Goal: Use online tool/utility: Utilize a website feature to perform a specific function

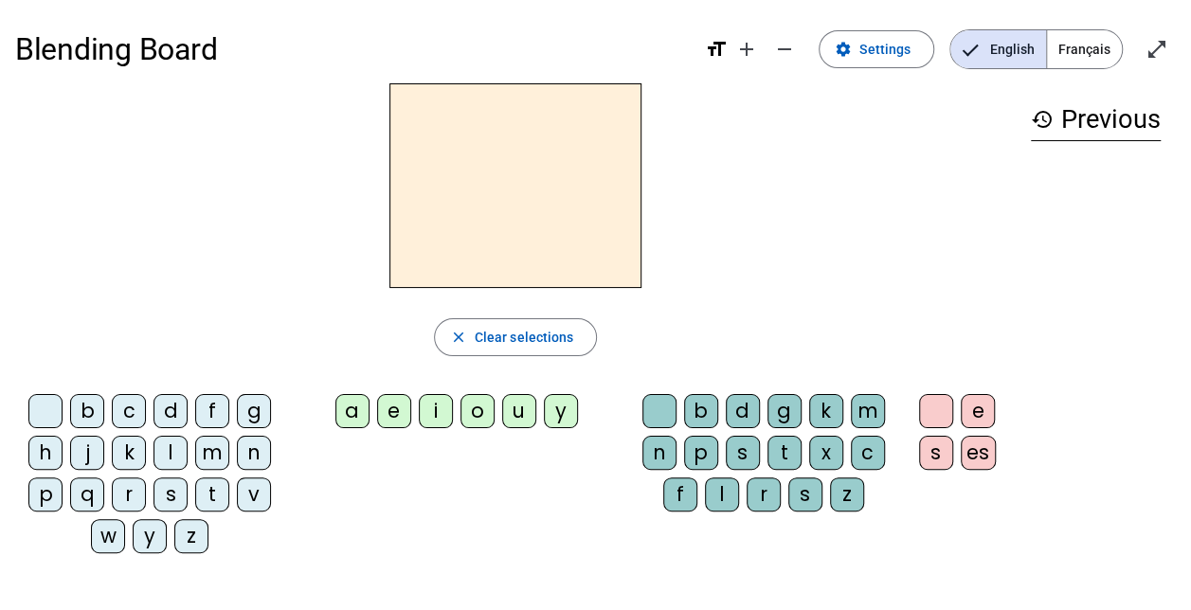
click at [171, 409] on div "d" at bounding box center [171, 411] width 34 height 34
click at [514, 411] on div "u" at bounding box center [519, 411] width 34 height 34
click at [202, 493] on div "t" at bounding box center [212, 495] width 34 height 34
click at [344, 415] on div "a" at bounding box center [352, 411] width 34 height 34
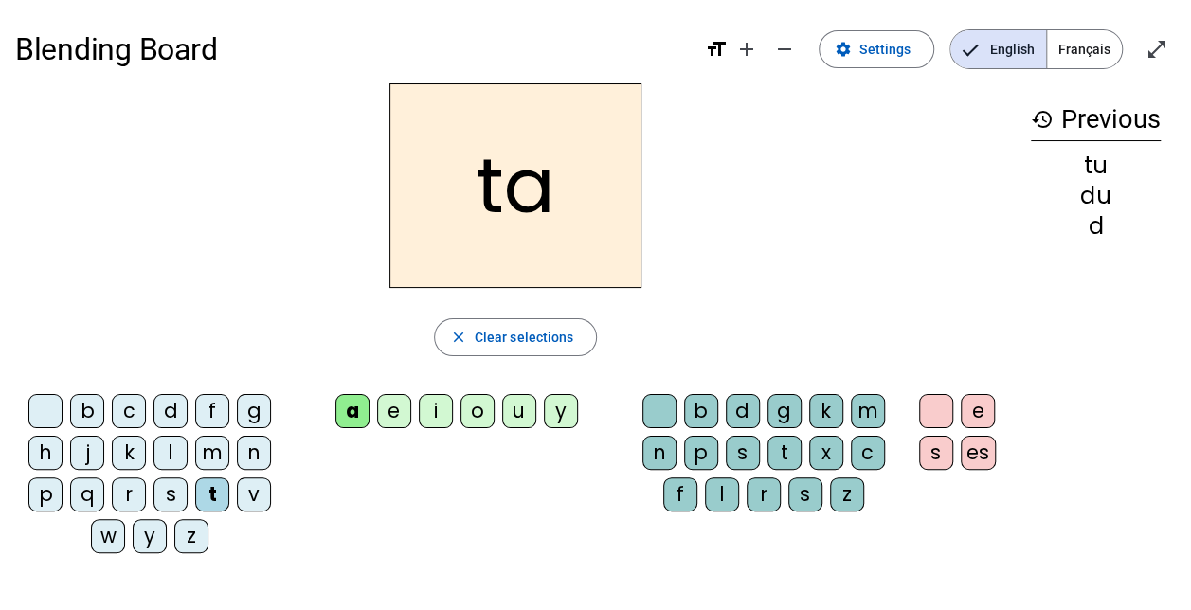
click at [398, 408] on div "e" at bounding box center [394, 411] width 34 height 34
click at [162, 406] on div "d" at bounding box center [171, 411] width 34 height 34
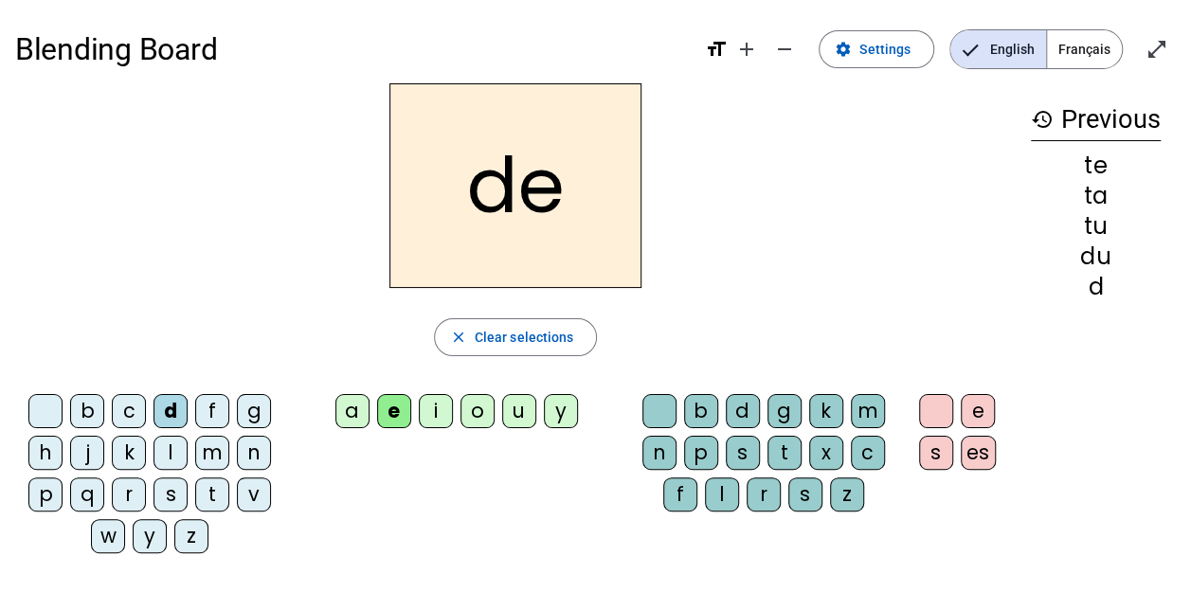
click at [93, 447] on div "j" at bounding box center [87, 453] width 34 height 34
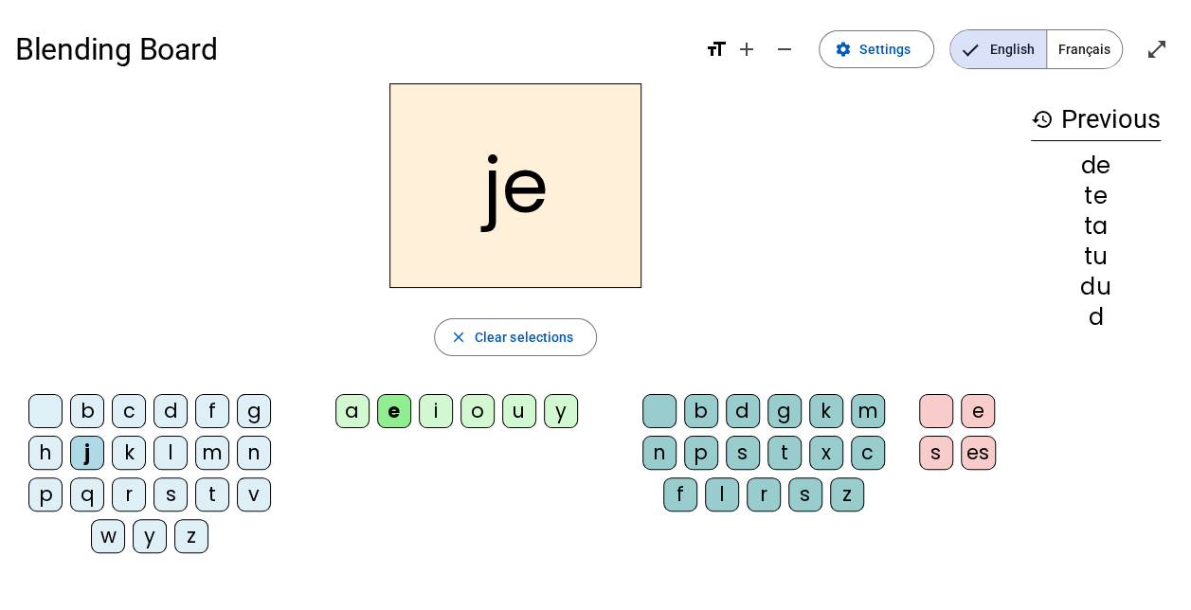
click at [212, 443] on div "m" at bounding box center [212, 453] width 34 height 34
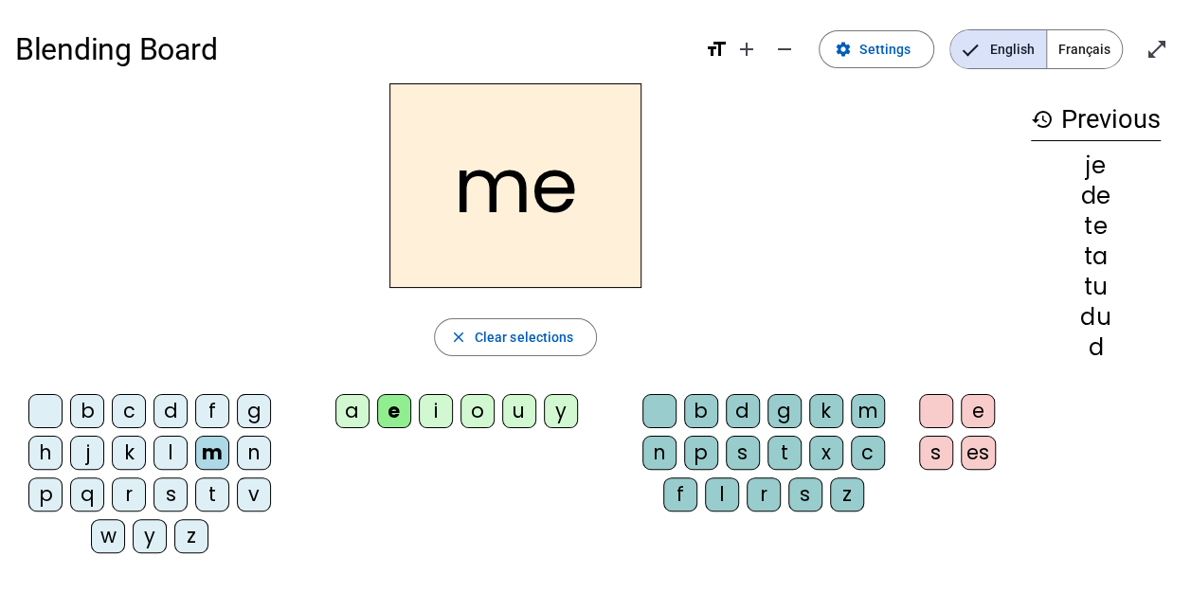
click at [351, 399] on div "a" at bounding box center [352, 411] width 34 height 34
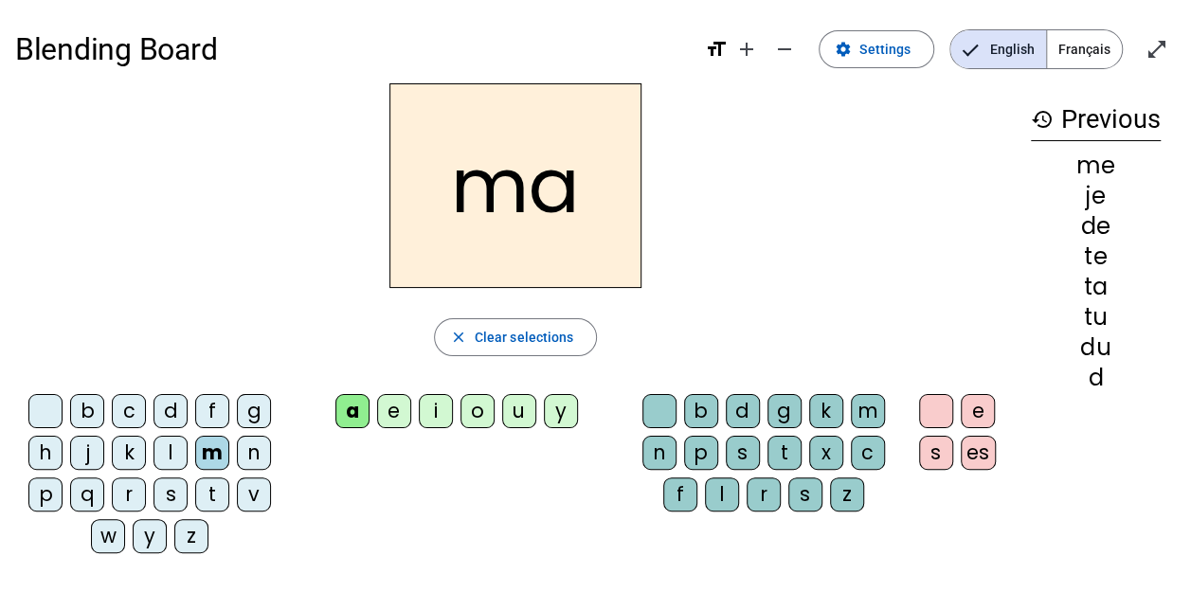
click at [721, 501] on div "l" at bounding box center [722, 495] width 34 height 34
